Goal: Task Accomplishment & Management: Manage account settings

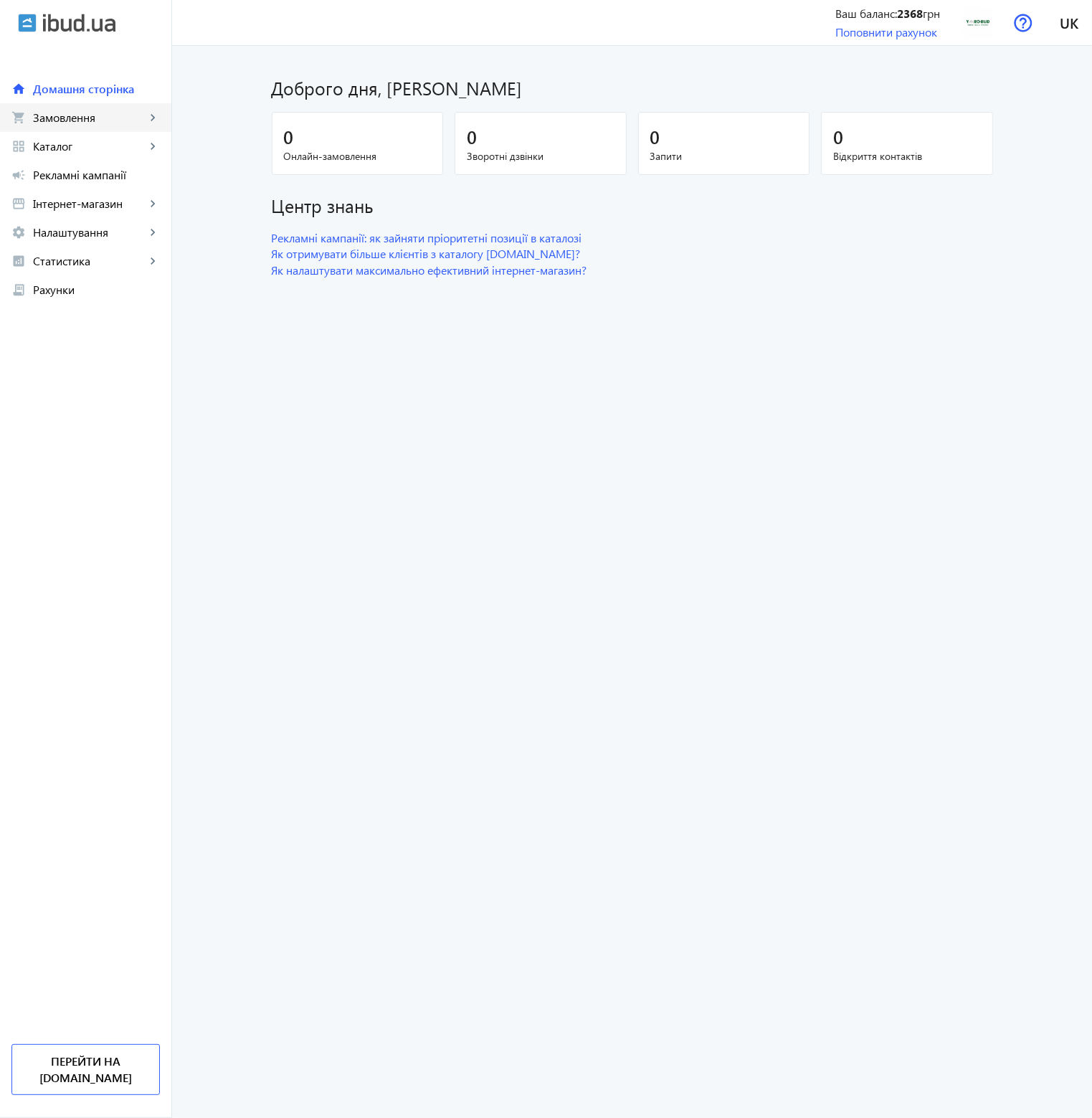
click at [117, 129] on link "shopping_cart Замовлення keyboard_arrow_right" at bounding box center [85, 117] width 171 height 28
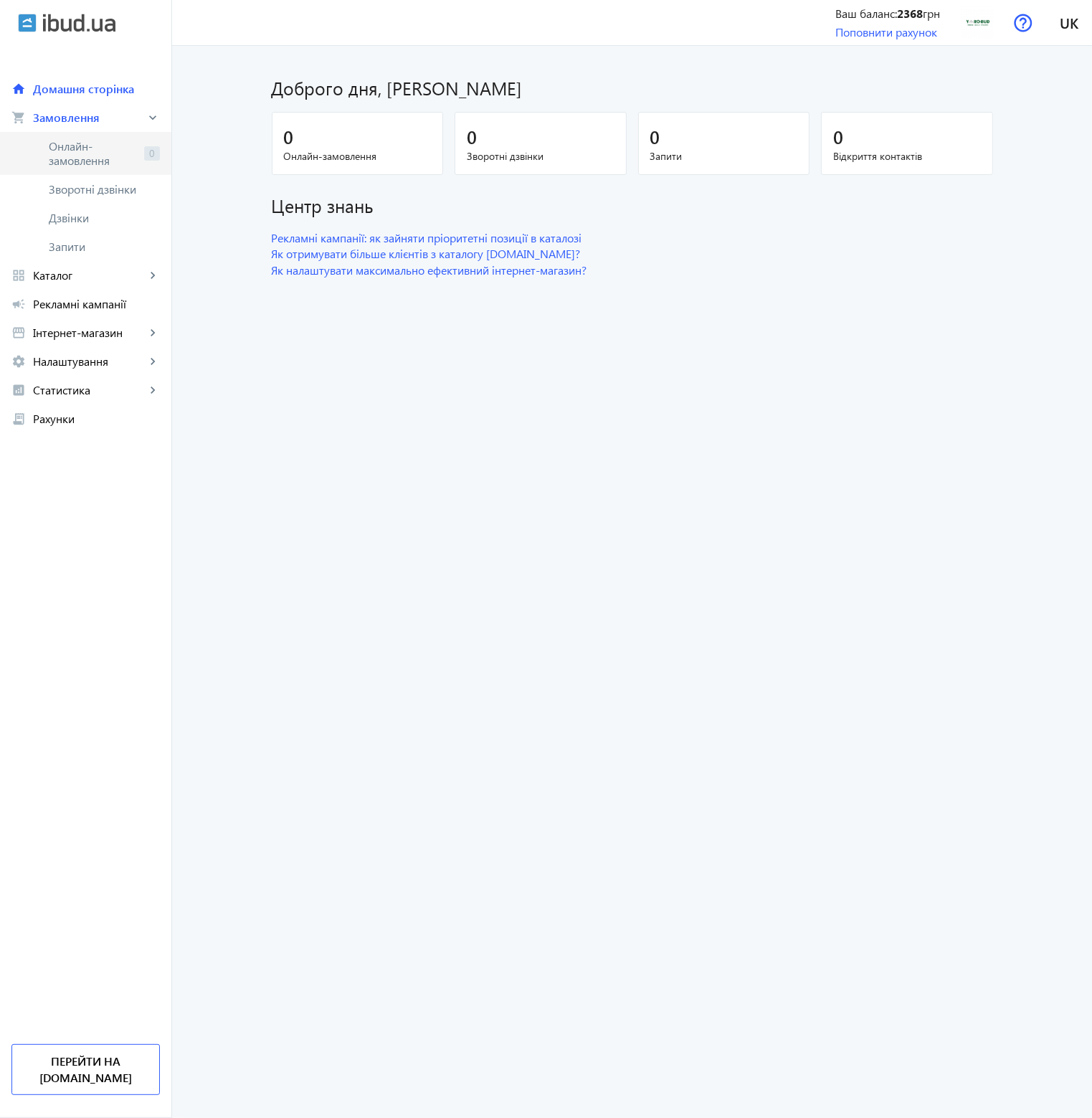
click at [103, 152] on span "Онлайн-замовлення" at bounding box center [93, 153] width 90 height 28
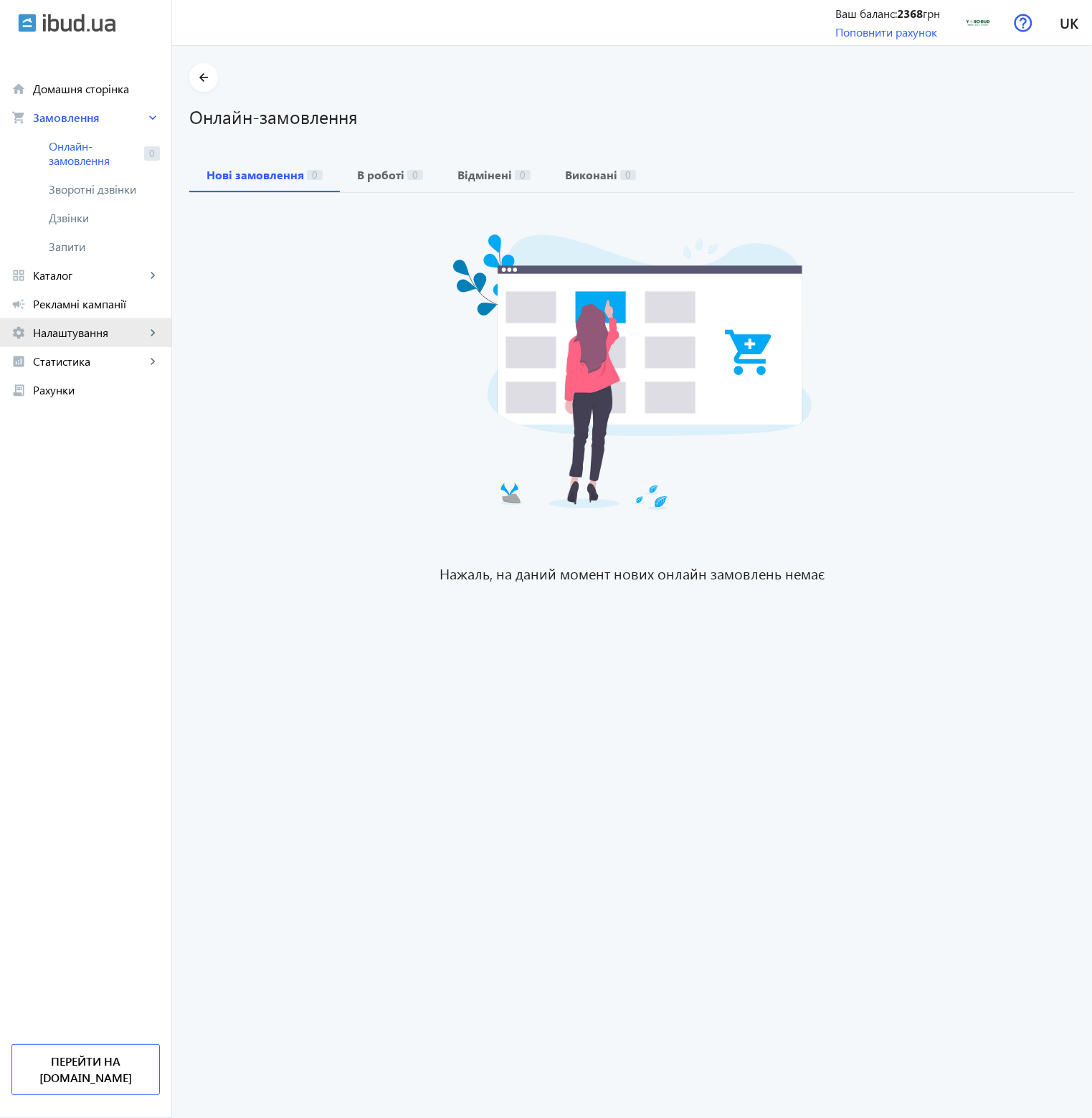
click at [88, 335] on span "Налаштування" at bounding box center [89, 333] width 113 height 15
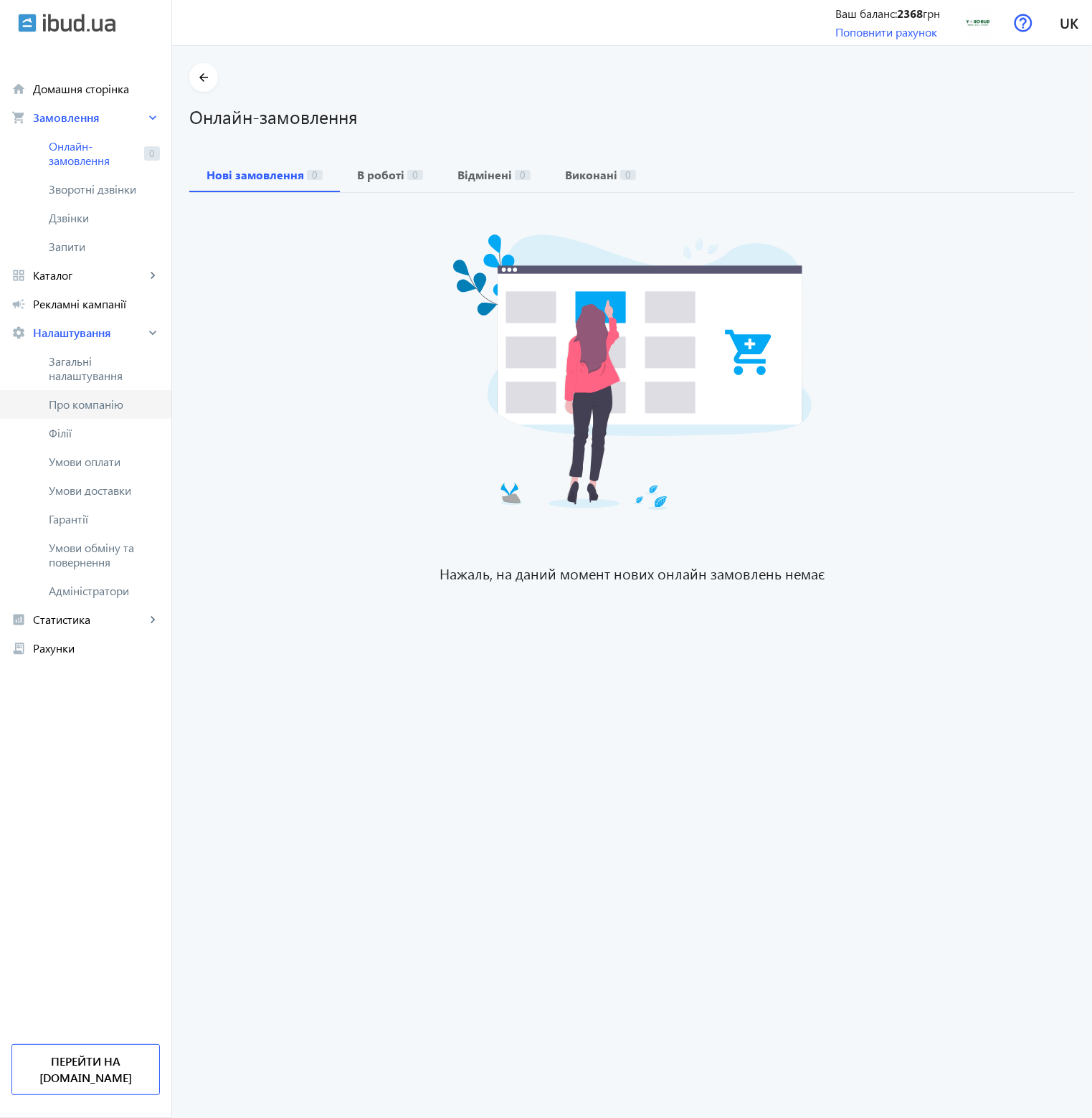
click at [85, 411] on span "Про компанію" at bounding box center [104, 404] width 111 height 15
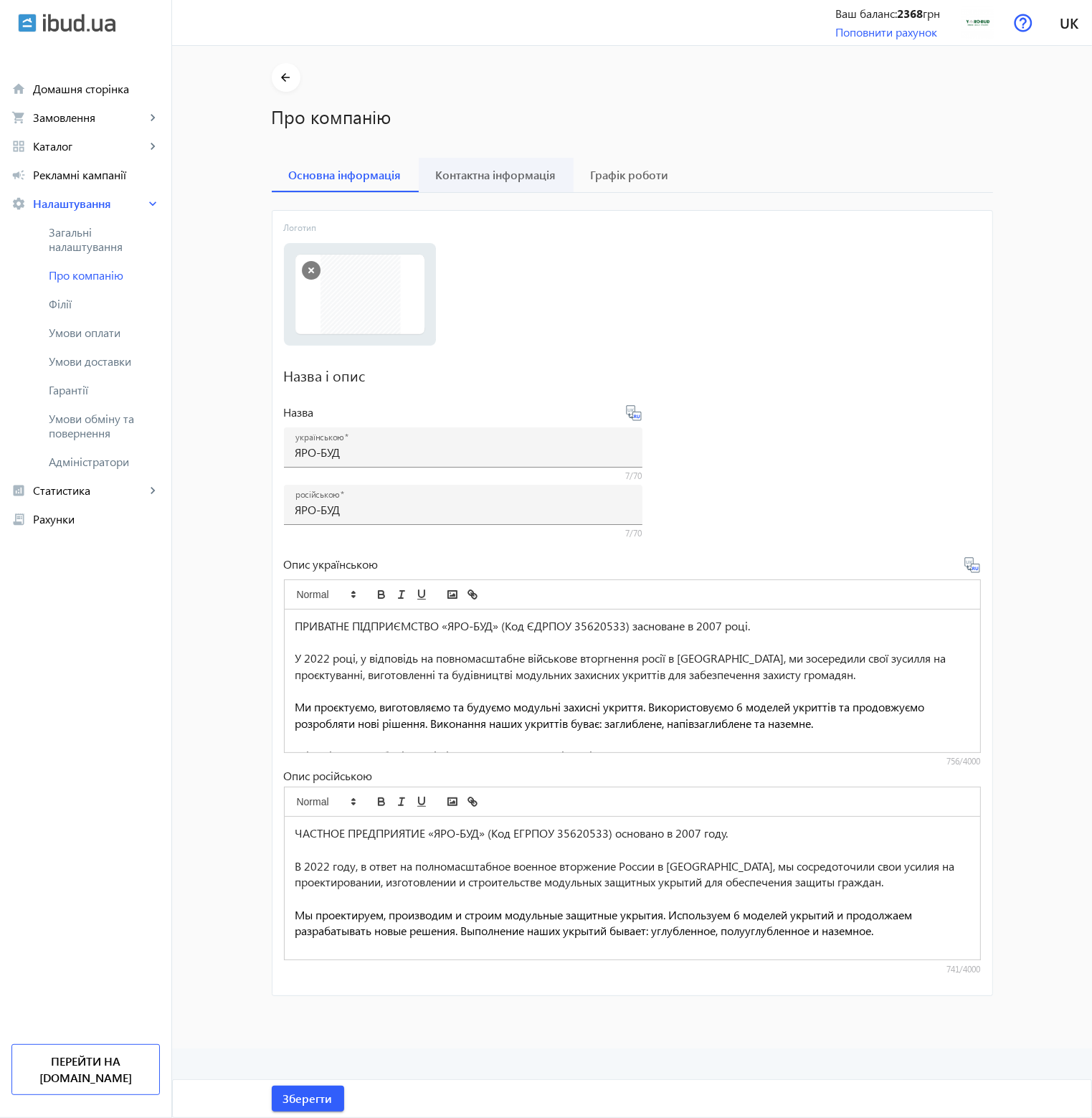
click at [495, 171] on span "Контактна інформація" at bounding box center [496, 175] width 121 height 11
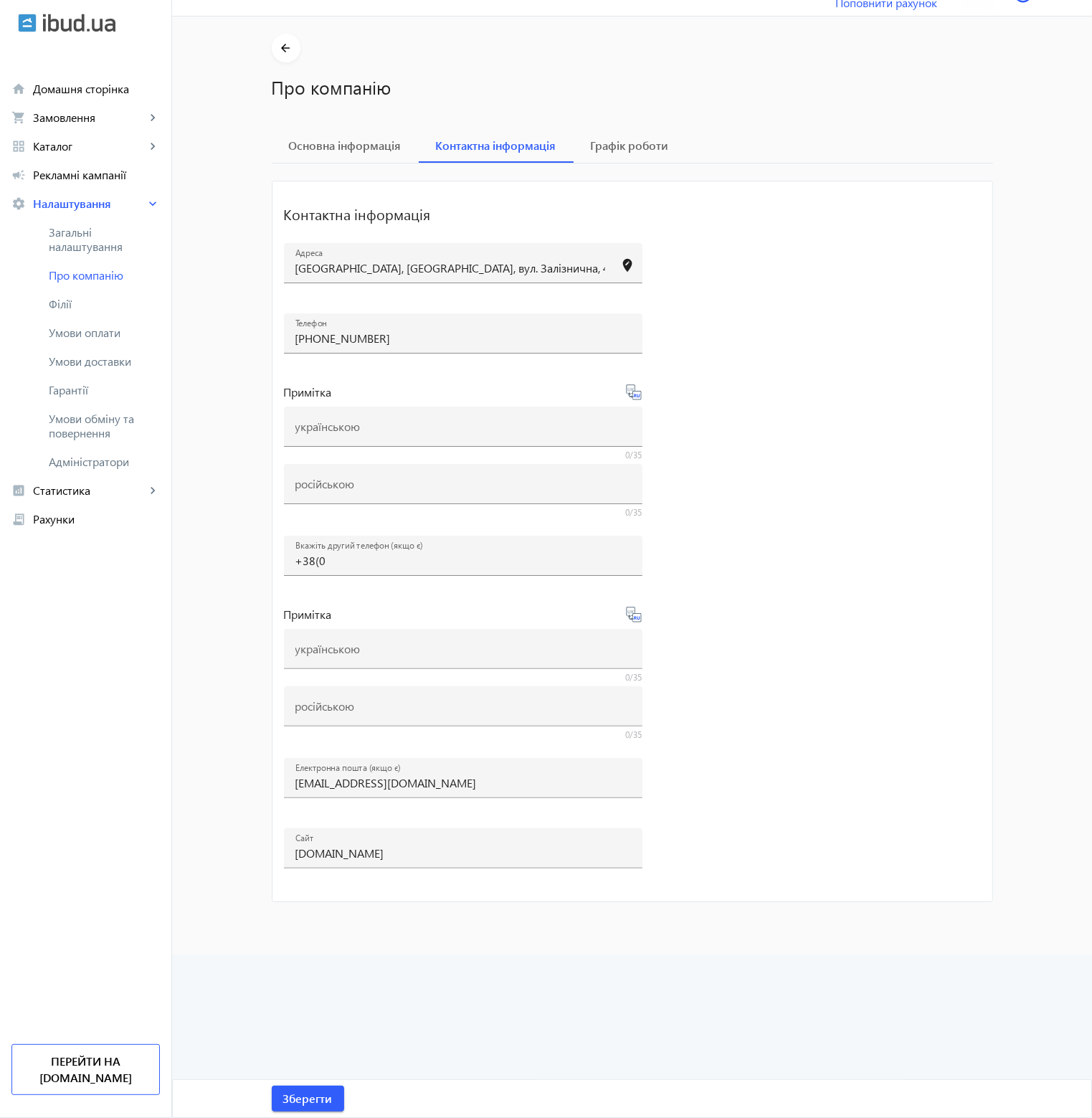
scroll to position [46, 0]
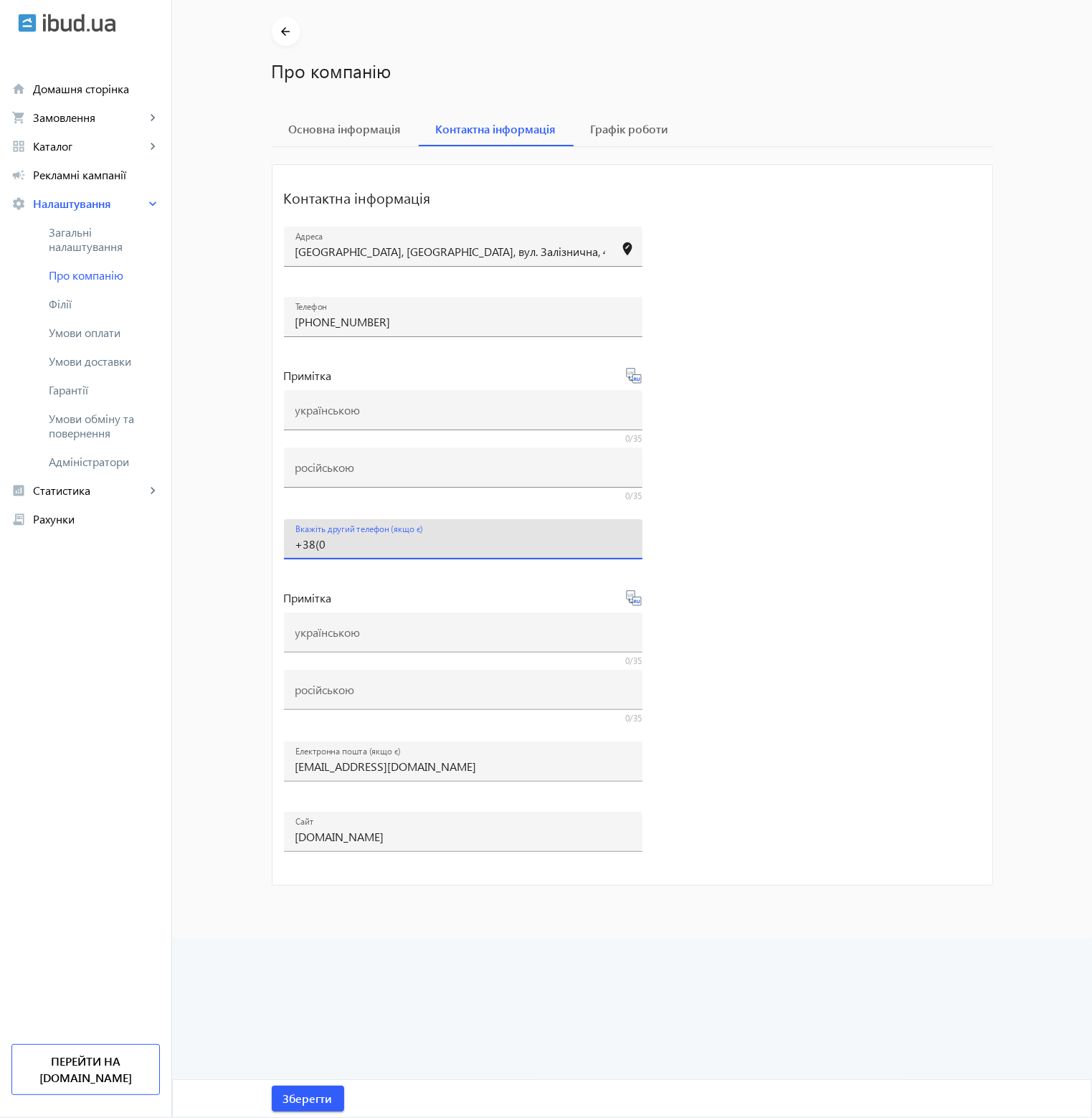
click at [356, 545] on input "+38(0" at bounding box center [463, 544] width 335 height 15
click at [782, 564] on mat-card "Контактна інформація [GEOGRAPHIC_DATA] [GEOGRAPHIC_DATA], [GEOGRAPHIC_DATA], ву…" at bounding box center [632, 525] width 721 height 721
click at [817, 383] on mat-card "Контактна інформація [GEOGRAPHIC_DATA] [GEOGRAPHIC_DATA], [GEOGRAPHIC_DATA], ву…" at bounding box center [632, 525] width 721 height 721
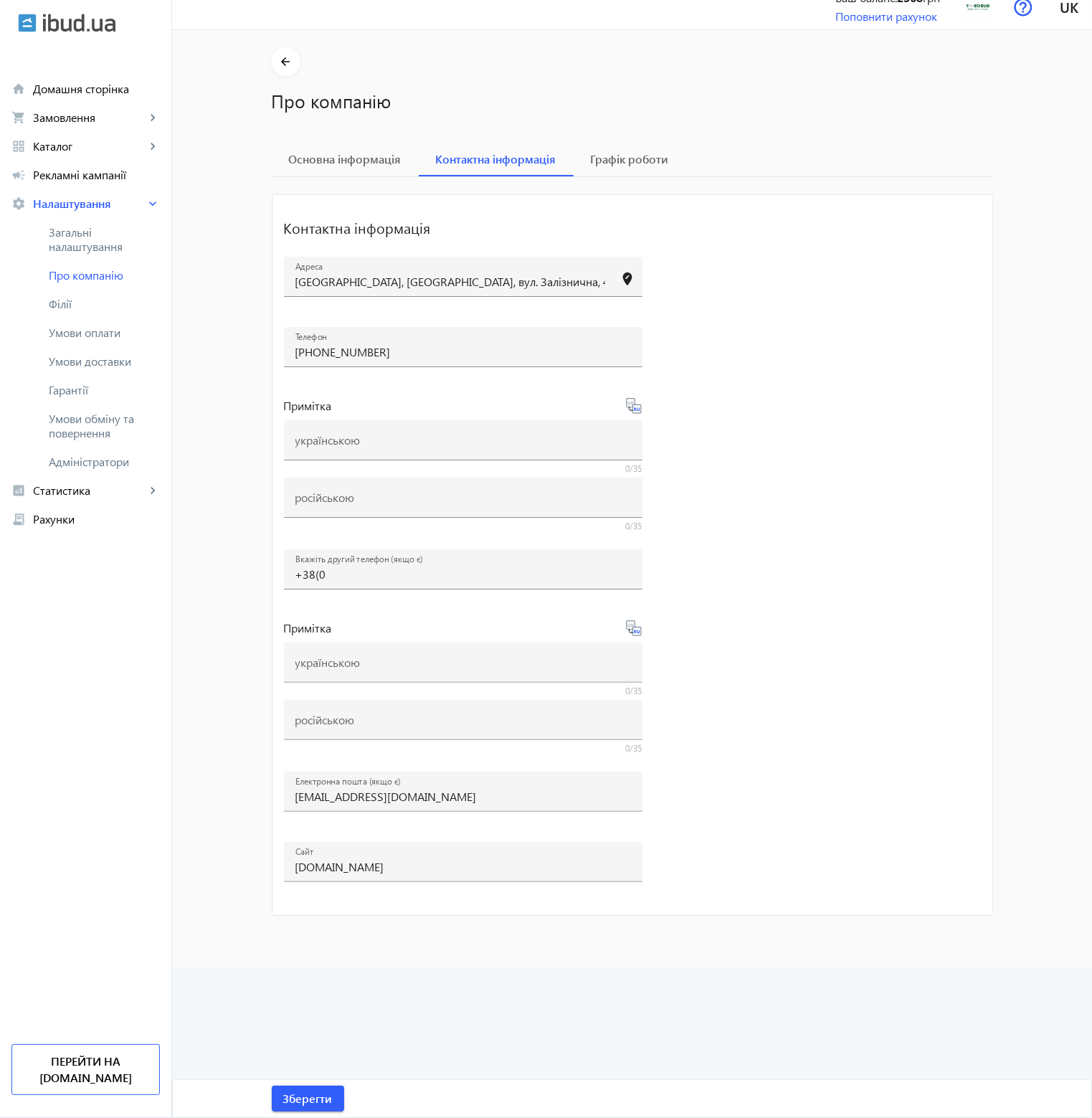
scroll to position [0, 0]
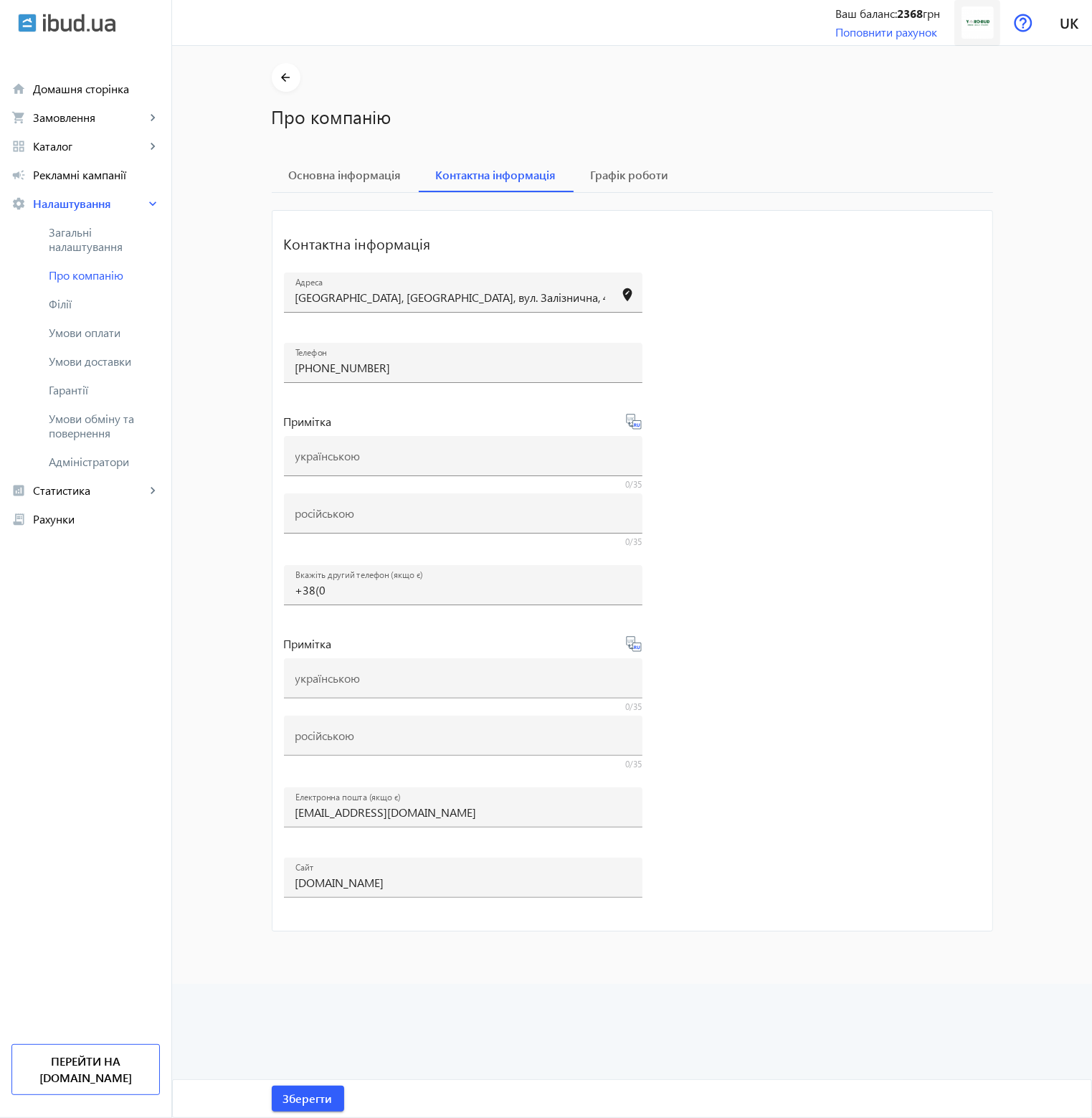
click at [970, 22] on img at bounding box center [978, 23] width 32 height 32
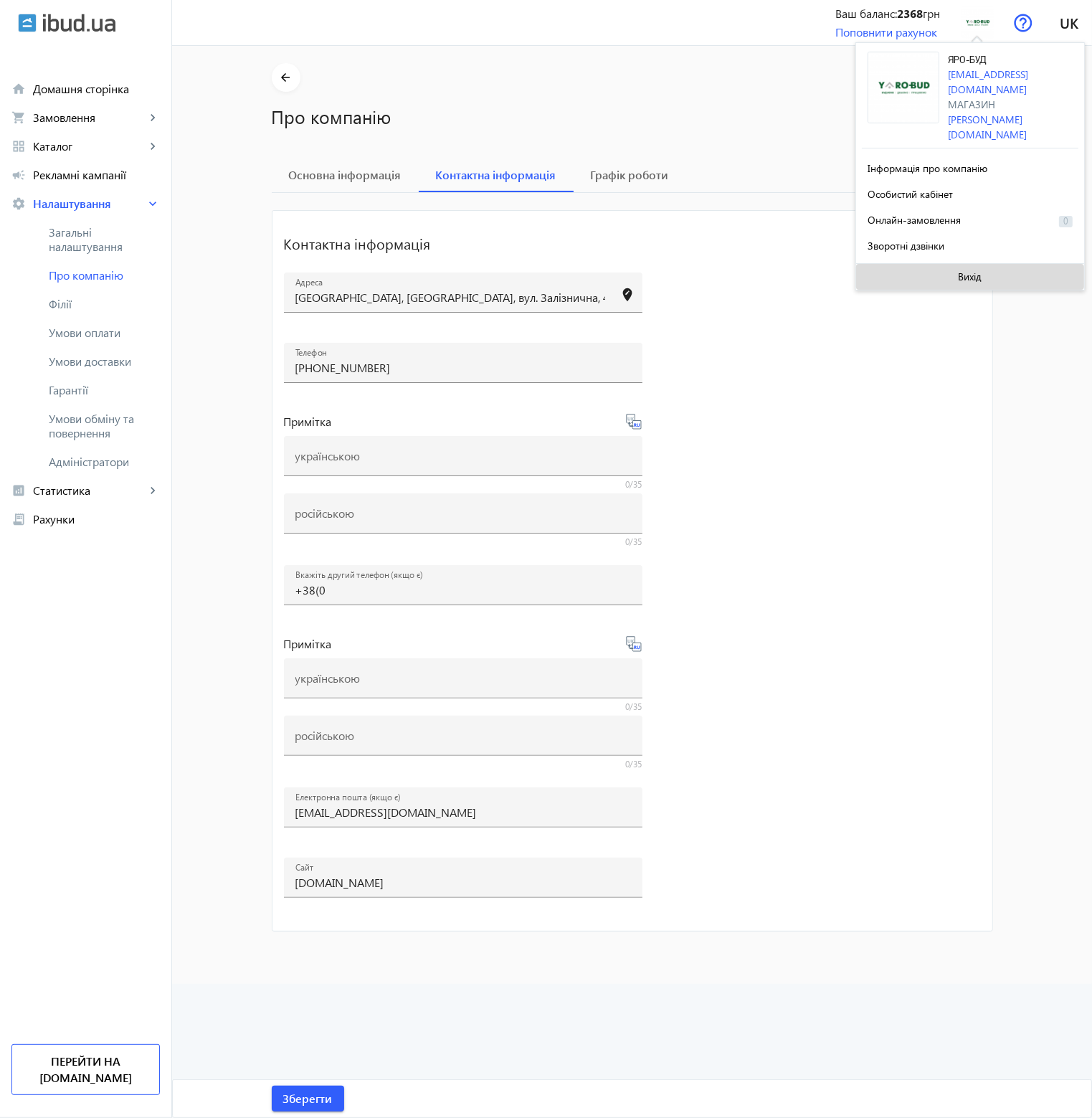
click at [966, 271] on span "Вихід" at bounding box center [970, 277] width 23 height 11
